Goal: Task Accomplishment & Management: Use online tool/utility

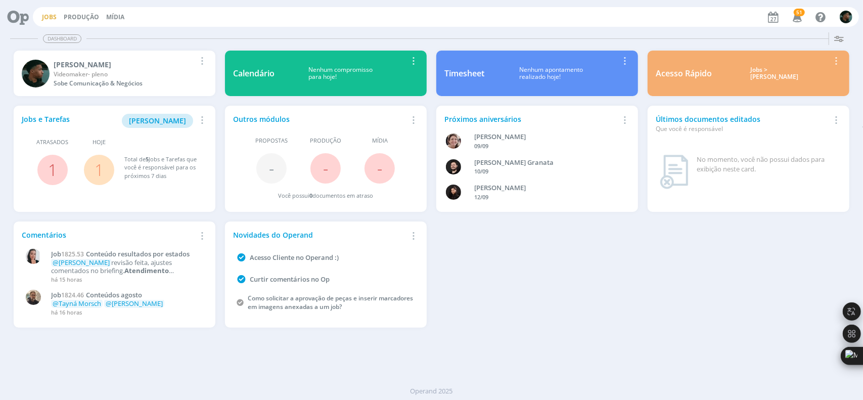
click at [48, 20] on link "Jobs" at bounding box center [49, 17] width 15 height 9
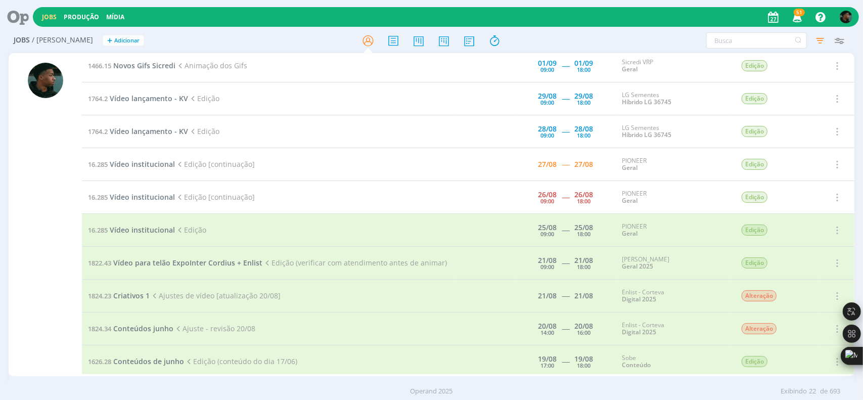
scroll to position [401, 0]
click at [161, 160] on span "Vídeo institucional" at bounding box center [142, 164] width 65 height 10
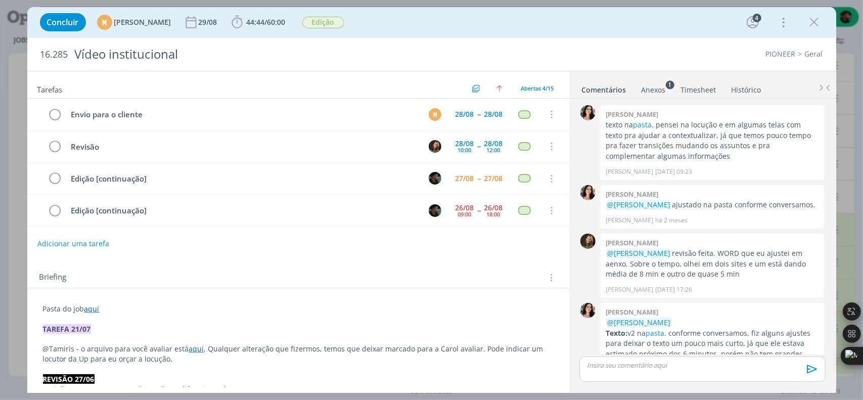
scroll to position [235, 0]
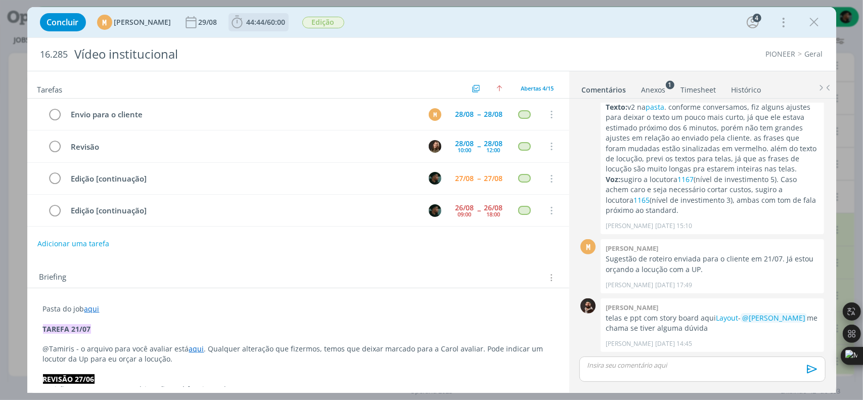
click at [267, 24] on b "44:44 / 60:00" at bounding box center [266, 22] width 43 height 7
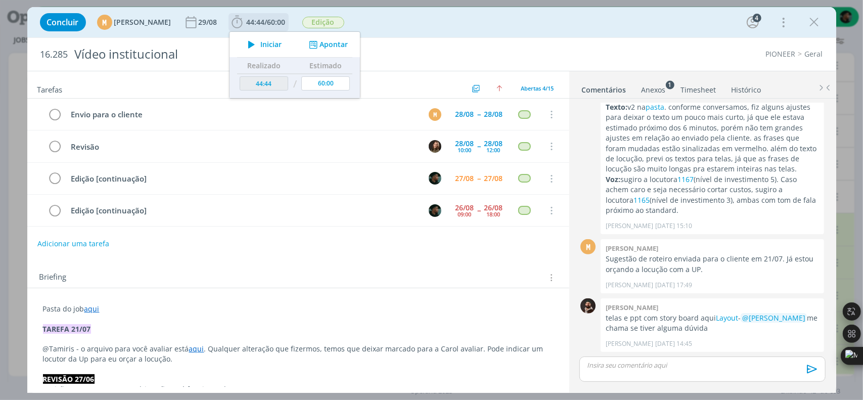
click at [260, 44] on icon "dialog" at bounding box center [252, 44] width 18 height 13
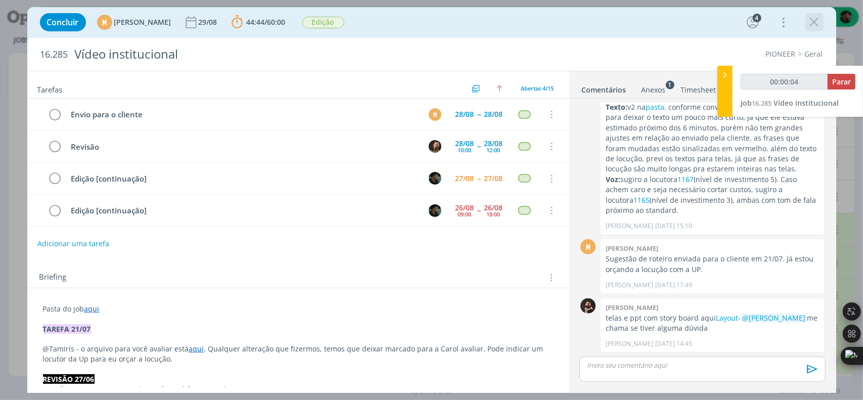
click at [811, 20] on icon "dialog" at bounding box center [814, 22] width 15 height 15
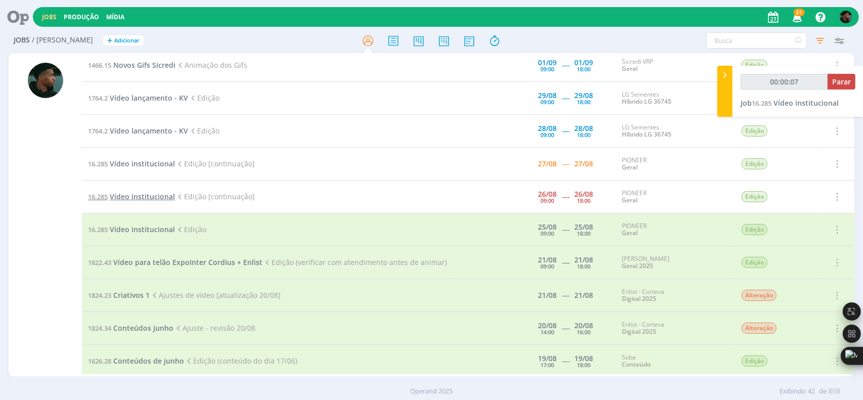
click at [159, 196] on span "Vídeo institucional" at bounding box center [142, 197] width 65 height 10
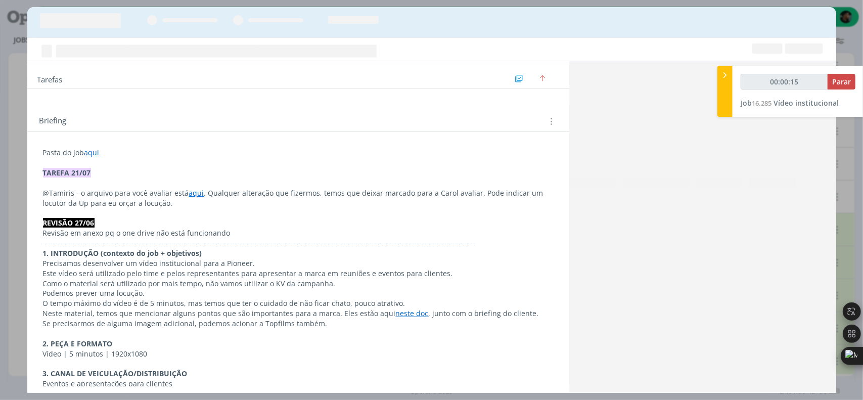
type input "00:00:16"
